Goal: Book appointment/travel/reservation

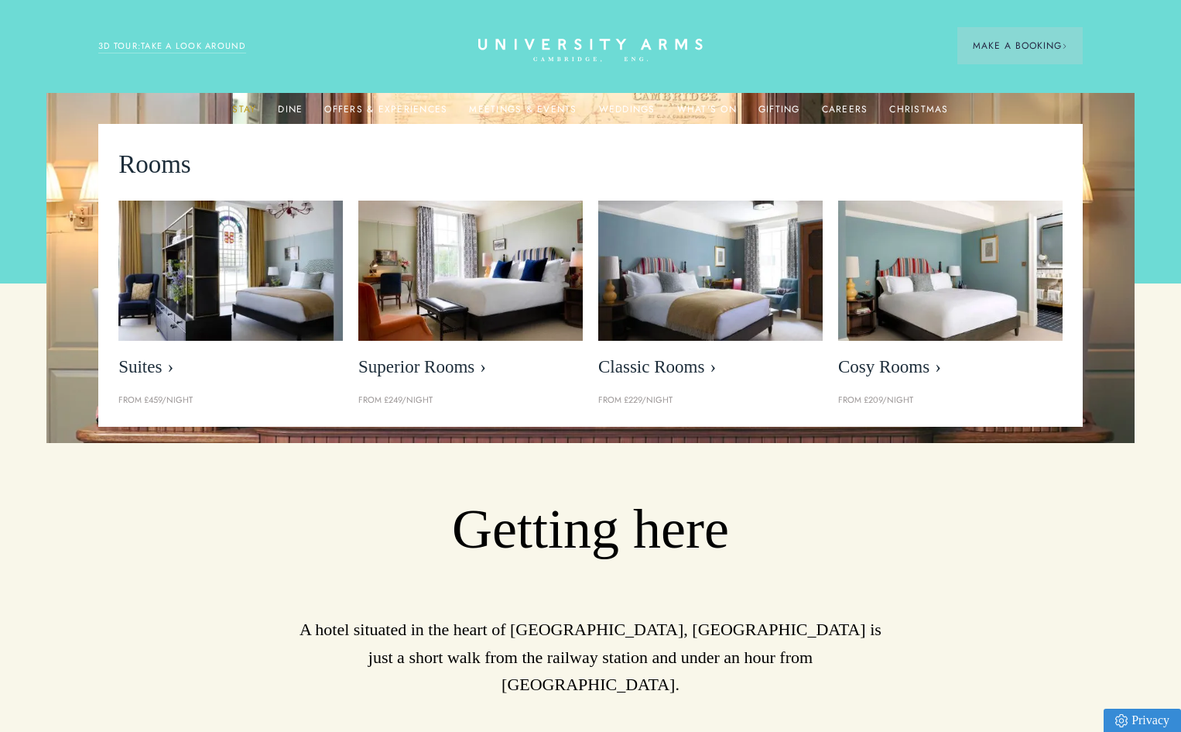
click at [247, 108] on link "Stay" at bounding box center [244, 114] width 24 height 20
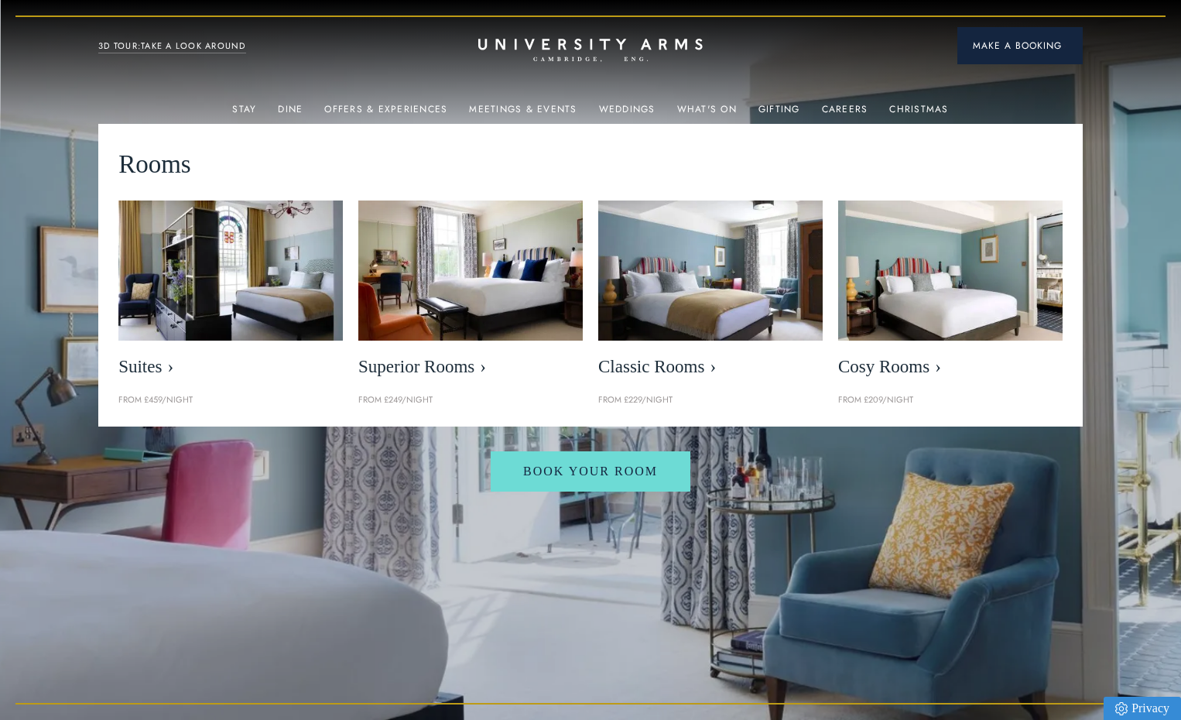
click at [1021, 51] on span "Make a Booking" at bounding box center [1020, 46] width 94 height 14
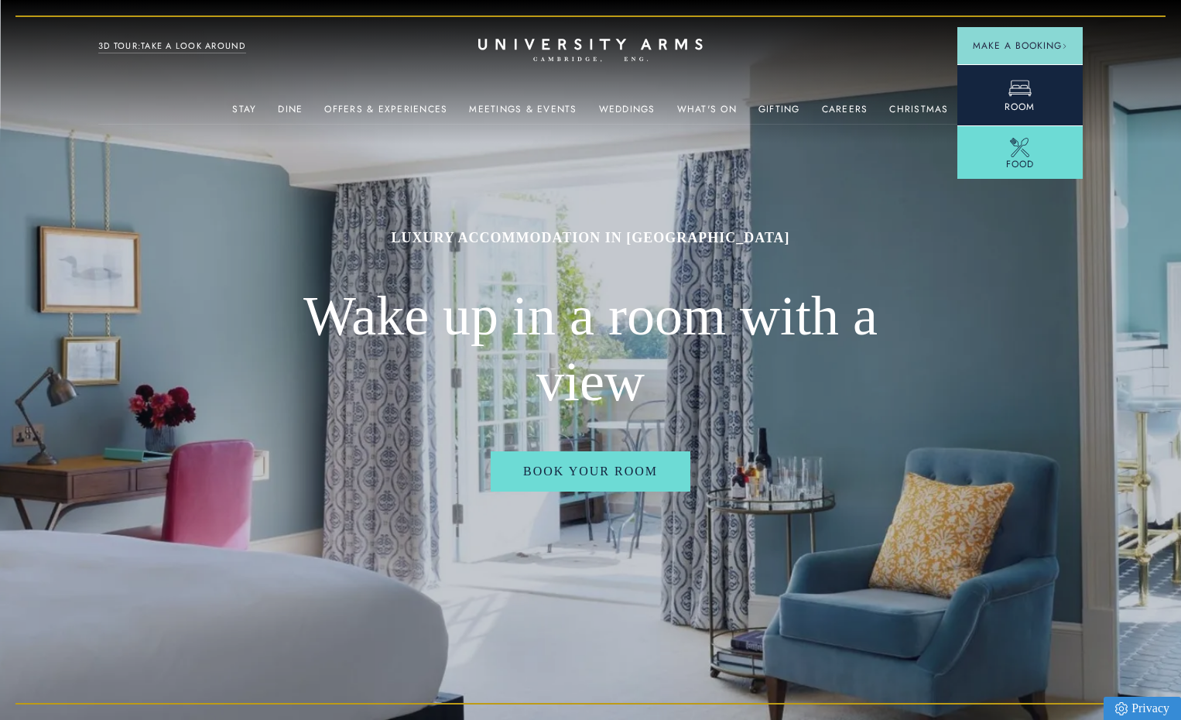
click at [1015, 96] on icon at bounding box center [1020, 88] width 23 height 23
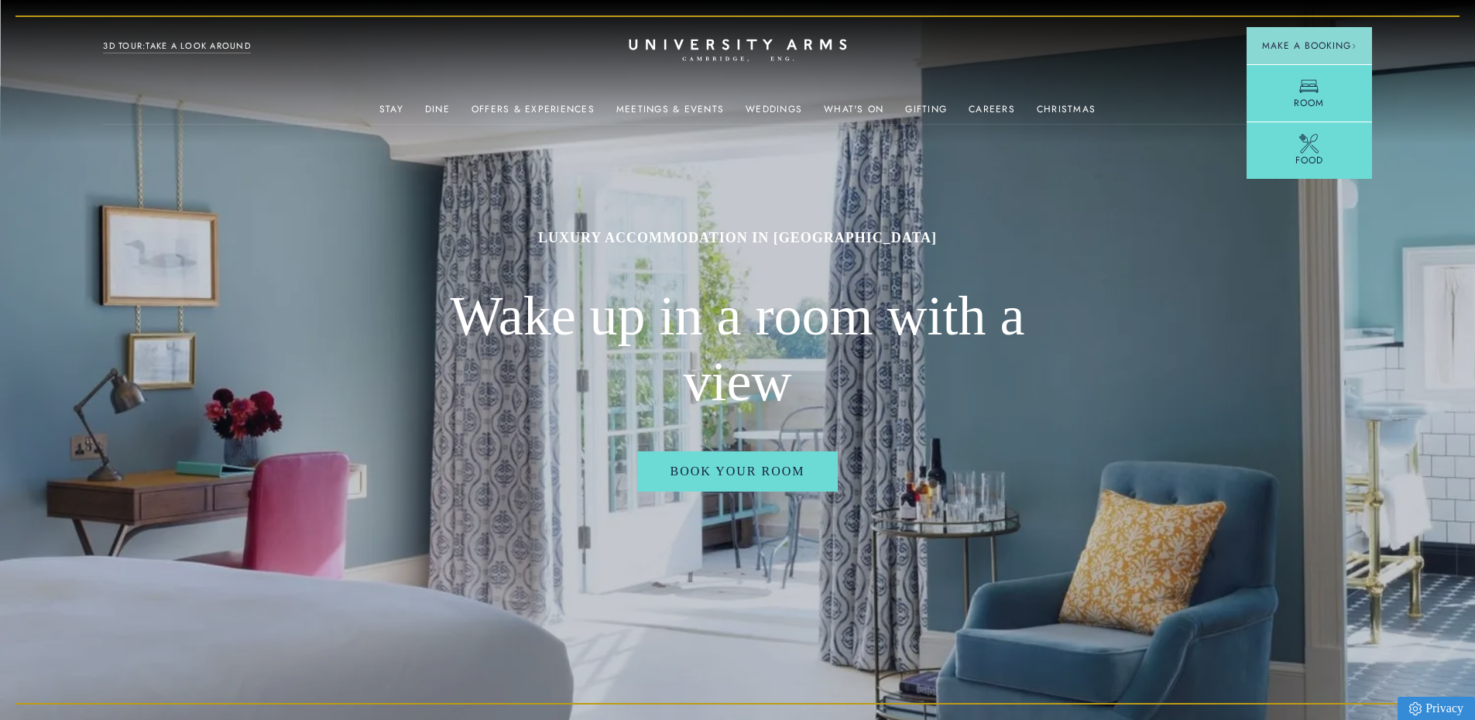
click at [666, 41] on icon "CAMBRIDGE’S LEADING LUXURY HOTEL SINCE [DATE]" at bounding box center [738, 50] width 218 height 23
